Goal: Information Seeking & Learning: Check status

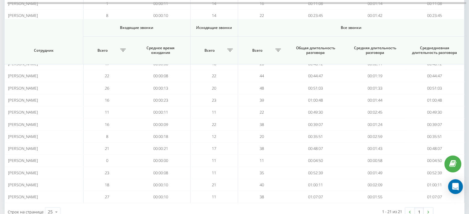
scroll to position [192, 0]
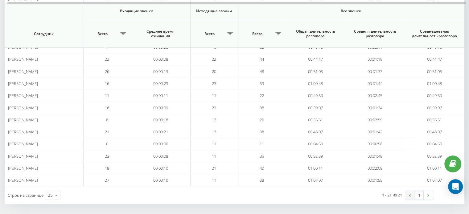
click at [406, 195] on link at bounding box center [409, 195] width 9 height 9
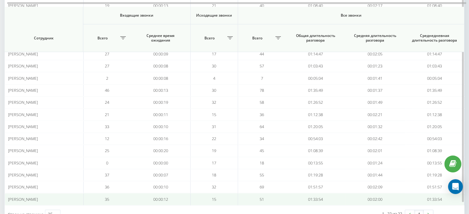
scroll to position [203, 0]
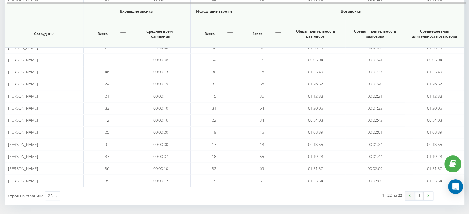
click at [408, 194] on link at bounding box center [409, 196] width 9 height 9
click at [410, 195] on link at bounding box center [409, 196] width 9 height 9
click at [409, 195] on img at bounding box center [410, 196] width 2 height 3
click at [411, 192] on link at bounding box center [409, 196] width 9 height 9
click at [408, 195] on link at bounding box center [409, 196] width 9 height 9
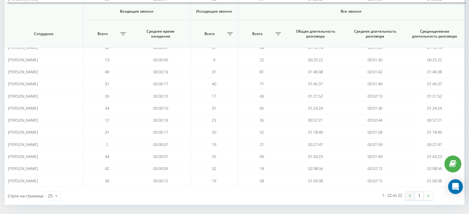
click at [408, 192] on link at bounding box center [409, 196] width 9 height 9
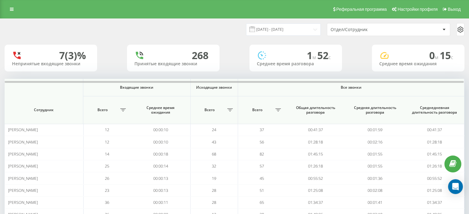
click at [23, 78] on div "23.09.2025 - 23.09.2025 Отдел/Сотрудник 7 (3)% Непринятые входящие звонки 268 П…" at bounding box center [235, 214] width 460 height 390
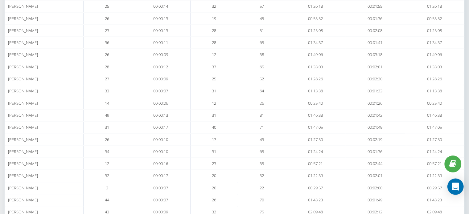
scroll to position [203, 0]
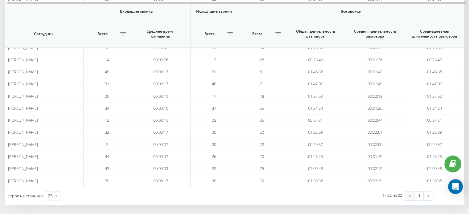
click at [412, 192] on link at bounding box center [409, 196] width 9 height 9
click at [436, 19] on th "Все звонки" at bounding box center [351, 12] width 226 height 18
click at [410, 196] on link at bounding box center [409, 196] width 9 height 9
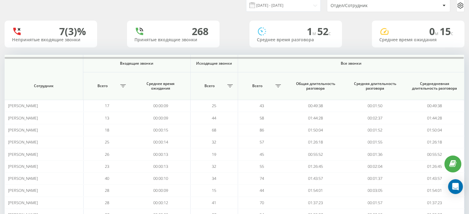
scroll to position [31, 0]
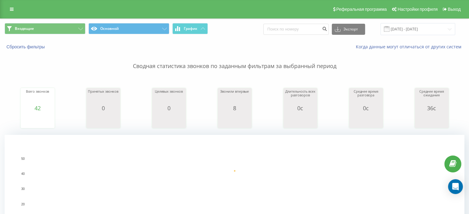
scroll to position [56, 0]
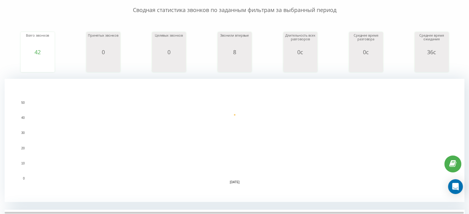
drag, startPoint x: 453, startPoint y: 93, endPoint x: 291, endPoint y: 4, distance: 185.2
click at [453, 93] on rect "A chart." at bounding box center [235, 140] width 460 height 123
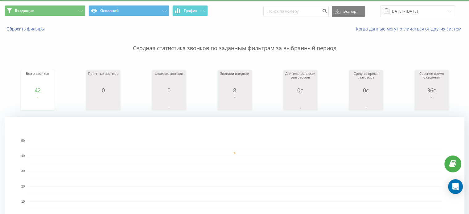
scroll to position [0, 0]
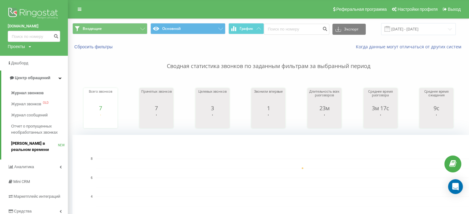
click at [31, 146] on span "[PERSON_NAME] в реальном времени" at bounding box center [34, 147] width 47 height 12
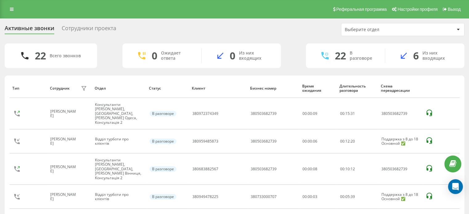
click at [380, 28] on div "Выберите отдел" at bounding box center [382, 29] width 74 height 5
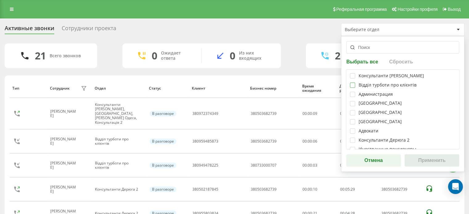
click at [353, 83] on label at bounding box center [352, 83] width 5 height 0
checkbox input "true"
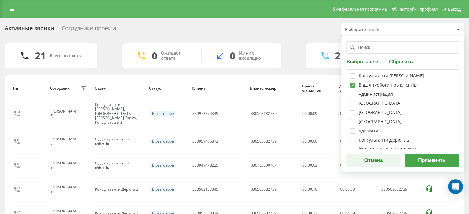
click at [420, 161] on button "Применить" at bounding box center [431, 160] width 55 height 12
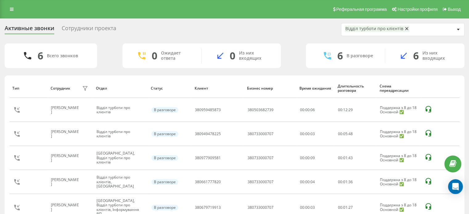
click at [98, 32] on div "Сотрудники проекта" at bounding box center [89, 30] width 55 height 10
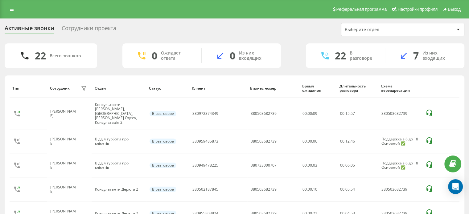
click at [362, 28] on div "Выберите отдел" at bounding box center [382, 29] width 74 height 5
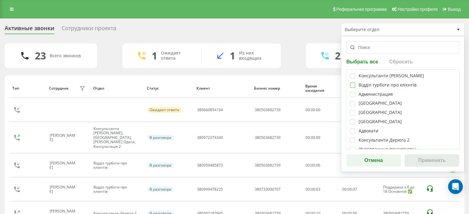
click at [350, 83] on label at bounding box center [352, 83] width 5 height 0
checkbox input "true"
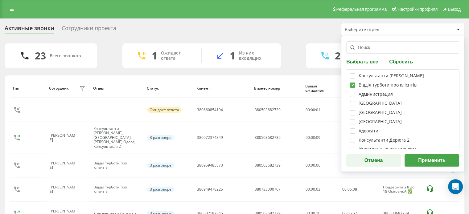
click at [436, 160] on button "Применить" at bounding box center [431, 160] width 55 height 12
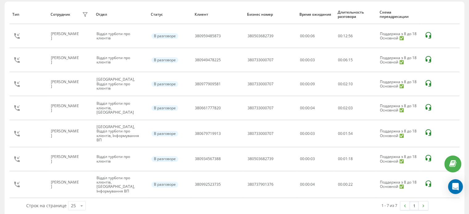
scroll to position [74, 0]
click at [404, 201] on link at bounding box center [404, 205] width 9 height 9
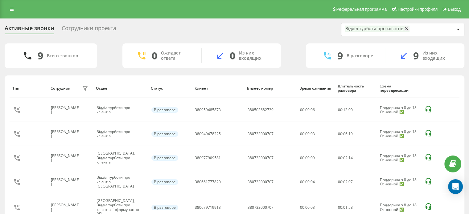
click at [99, 29] on div "Сотрудники проекта" at bounding box center [89, 30] width 55 height 10
click at [89, 27] on div "Сотрудники проекта" at bounding box center [89, 30] width 55 height 10
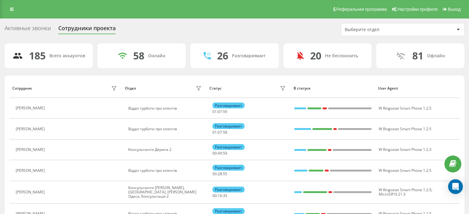
click at [361, 33] on div "Выберите отдел" at bounding box center [402, 29] width 123 height 12
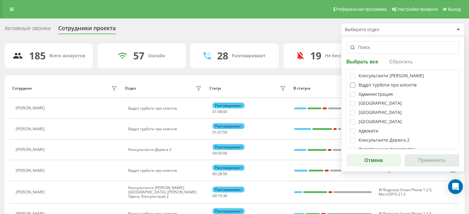
click at [352, 83] on label at bounding box center [352, 83] width 5 height 0
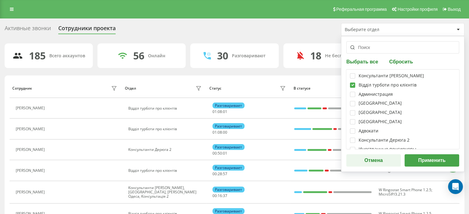
checkbox input "true"
drag, startPoint x: 419, startPoint y: 150, endPoint x: 420, endPoint y: 163, distance: 13.3
click at [419, 152] on div "Выбрать все Сбросить Консультанти Савчук Відділ турботи про клієнтів Администра…" at bounding box center [402, 104] width 123 height 136
click at [420, 163] on button "Применить" at bounding box center [431, 160] width 55 height 12
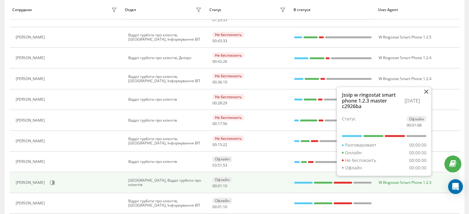
scroll to position [383, 0]
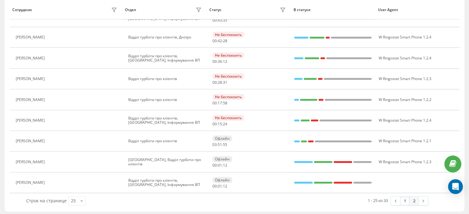
click at [412, 198] on link "2" at bounding box center [413, 201] width 9 height 9
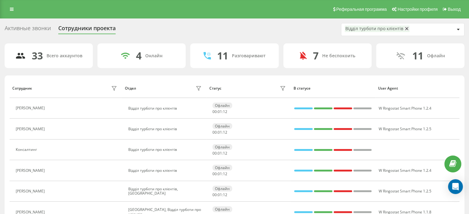
click at [47, 30] on div "Активные звонки" at bounding box center [28, 30] width 46 height 10
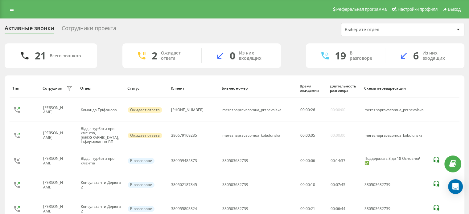
click at [90, 25] on div "Сотрудники проекта" at bounding box center [89, 30] width 55 height 10
click at [104, 28] on div "Сотрудники проекта" at bounding box center [89, 30] width 55 height 10
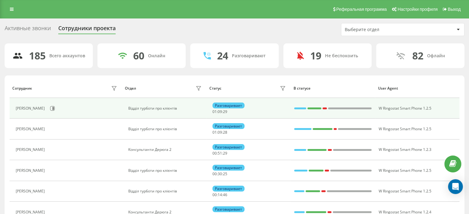
click at [231, 106] on div "Разговаривает" at bounding box center [228, 106] width 32 height 6
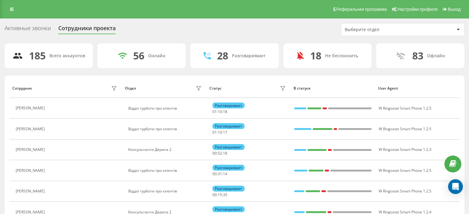
click at [33, 26] on div "Активные звонки" at bounding box center [28, 30] width 46 height 10
click at [17, 31] on div "Активные звонки" at bounding box center [28, 30] width 46 height 10
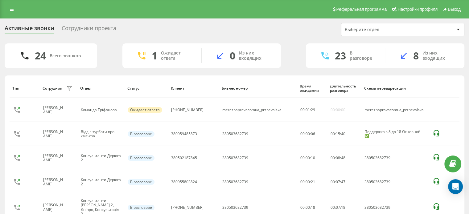
click at [353, 30] on div "Выберите отдел" at bounding box center [382, 29] width 74 height 5
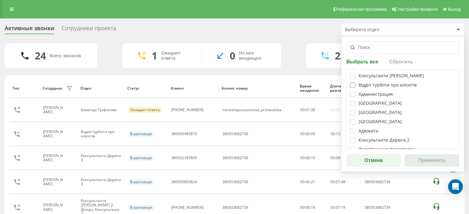
click at [353, 83] on label at bounding box center [352, 83] width 5 height 0
checkbox input "true"
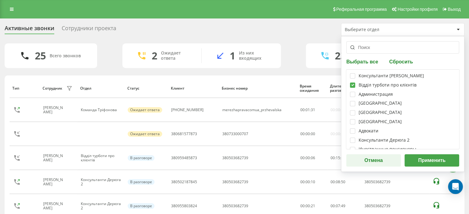
click at [416, 159] on button "Применить" at bounding box center [431, 160] width 55 height 12
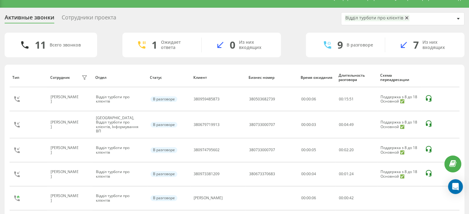
scroll to position [122, 0]
